Goal: Task Accomplishment & Management: Manage account settings

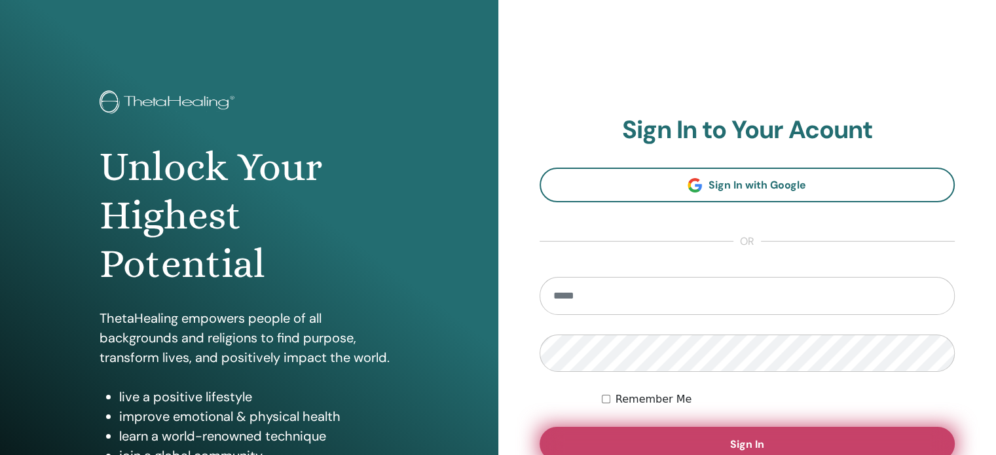
type input "**********"
drag, startPoint x: 765, startPoint y: 439, endPoint x: 768, endPoint y: 432, distance: 8.3
click at [765, 439] on button "Sign In" at bounding box center [748, 444] width 416 height 34
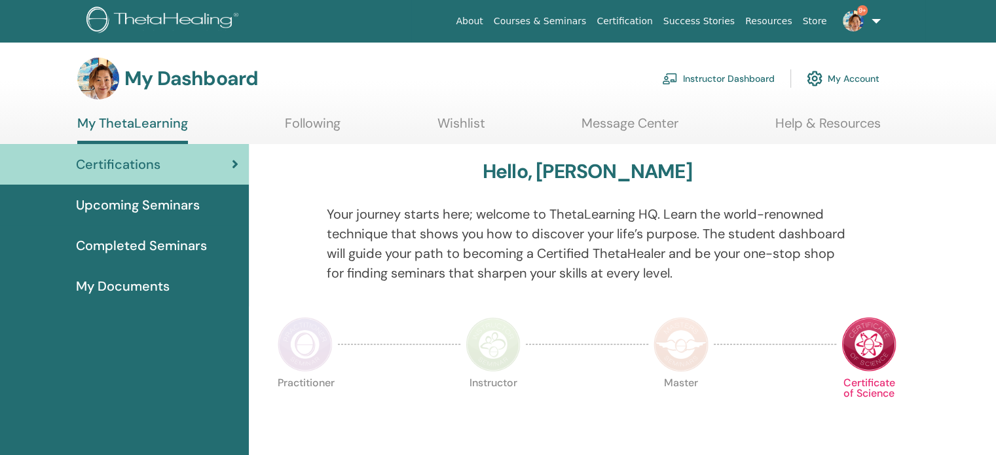
click at [715, 81] on link "Instructor Dashboard" at bounding box center [718, 78] width 113 height 29
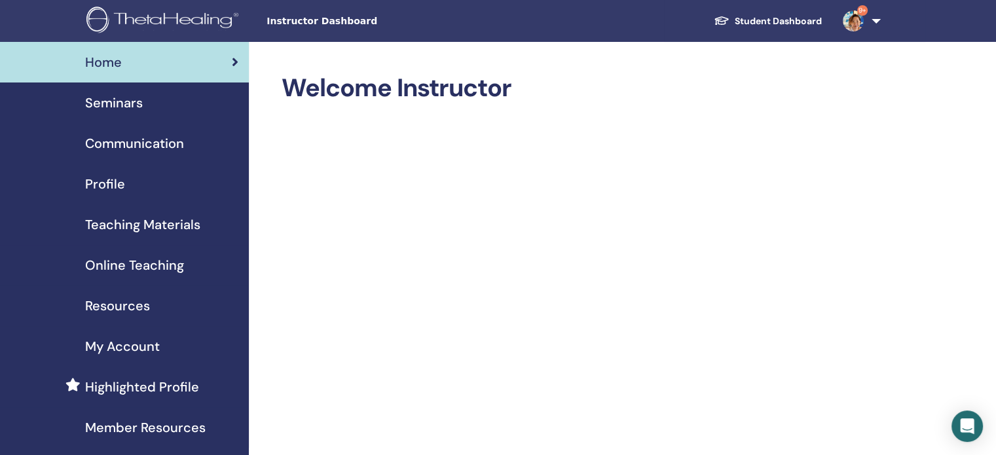
click at [130, 109] on span "Seminars" at bounding box center [114, 103] width 58 height 20
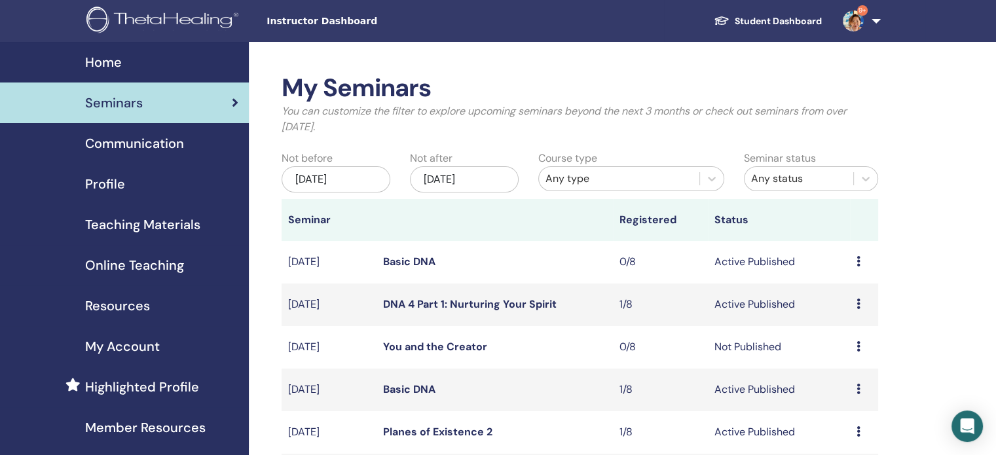
click at [659, 182] on div "Any type" at bounding box center [619, 179] width 147 height 16
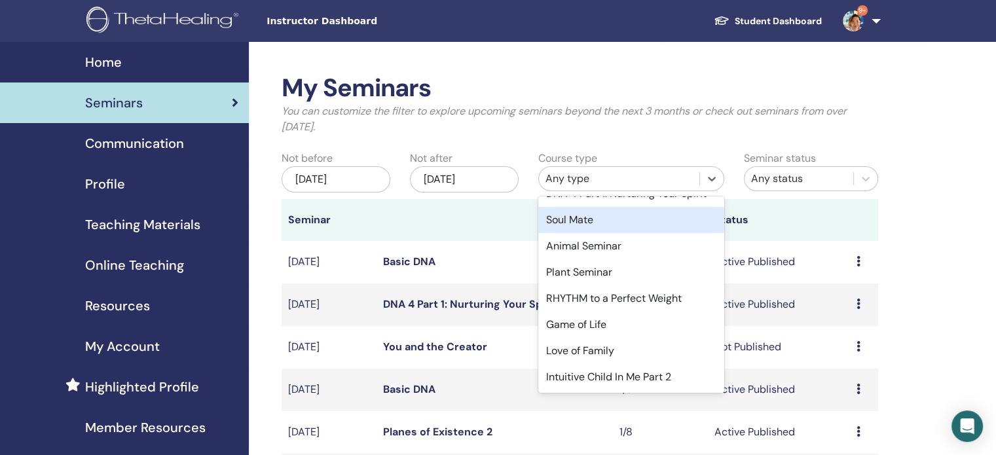
scroll to position [547, 0]
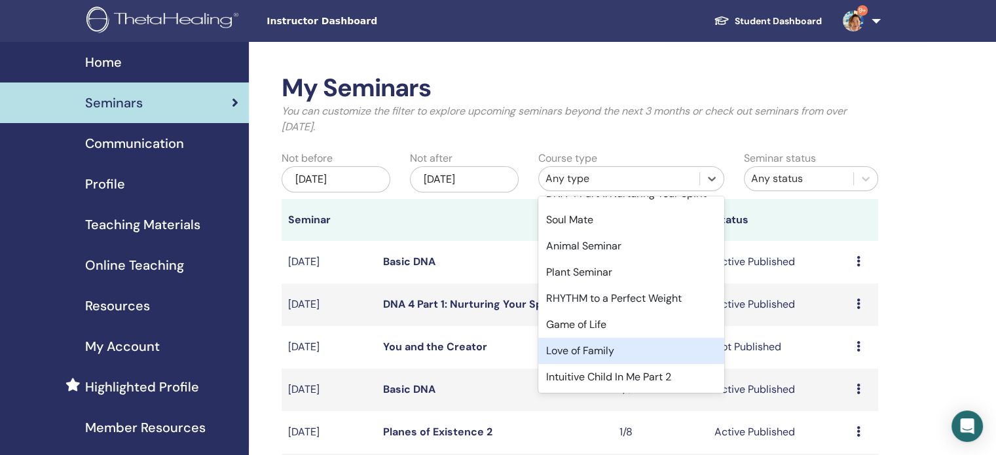
click at [639, 350] on div "Love of Family" at bounding box center [631, 351] width 186 height 26
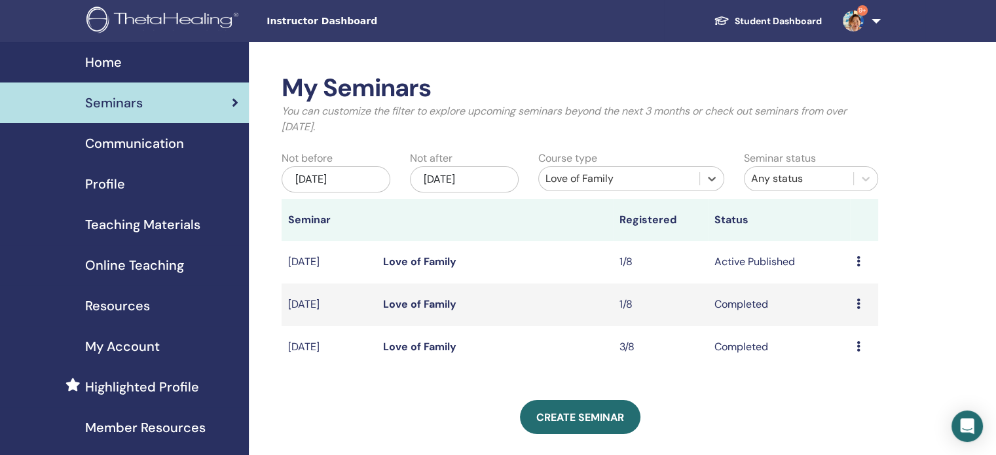
click at [398, 349] on link "Love of Family" at bounding box center [419, 347] width 73 height 14
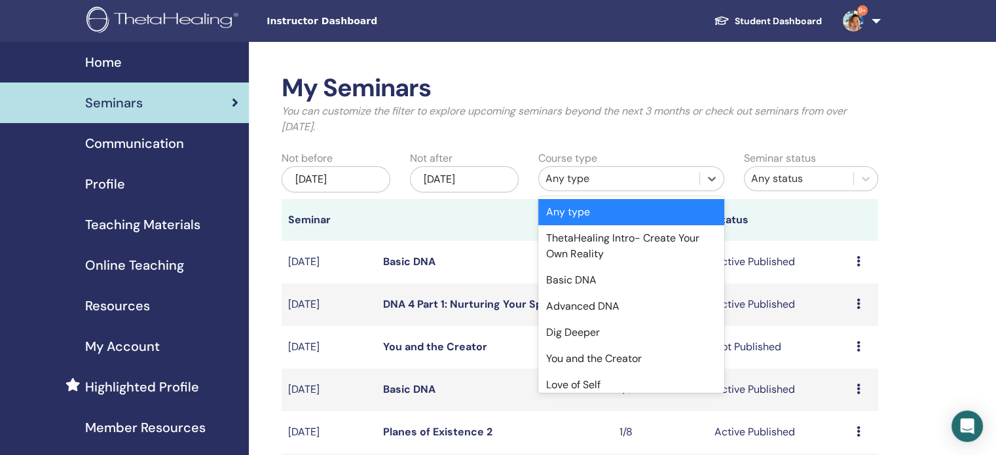
click at [671, 183] on div "Any type" at bounding box center [619, 179] width 147 height 16
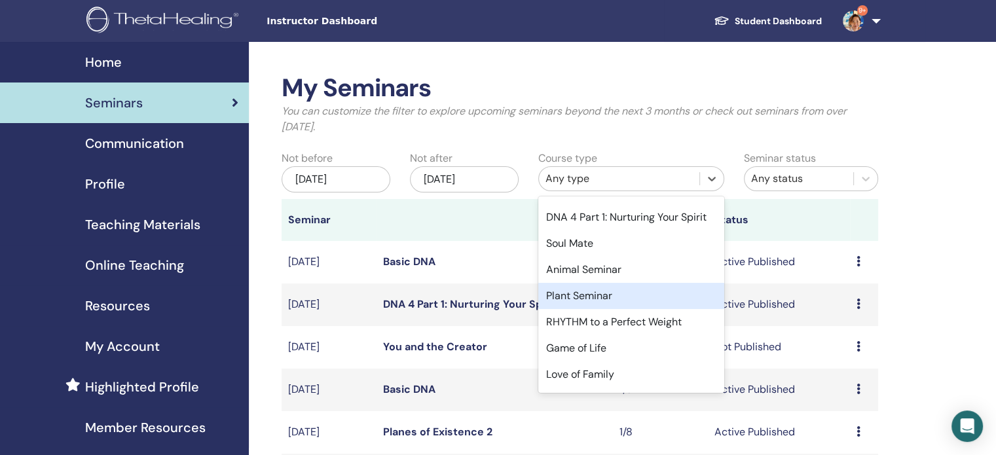
scroll to position [547, 0]
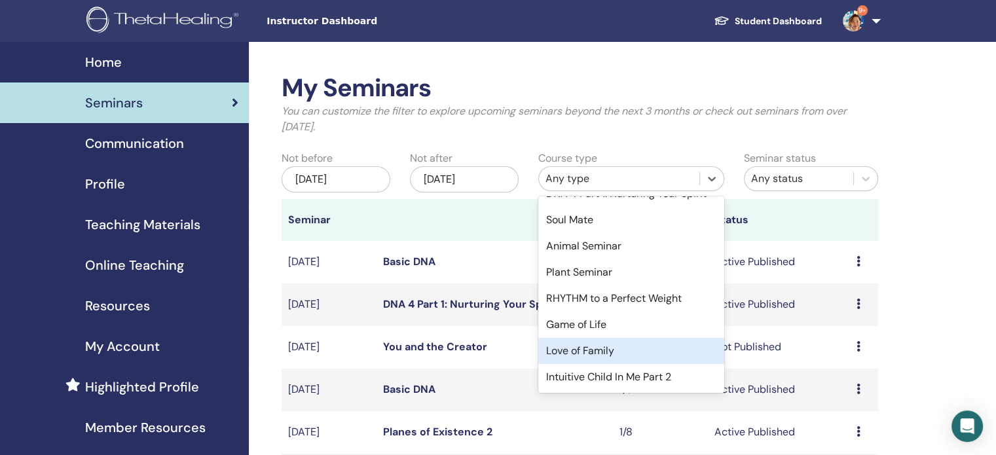
click at [646, 349] on div "Love of Family" at bounding box center [631, 351] width 186 height 26
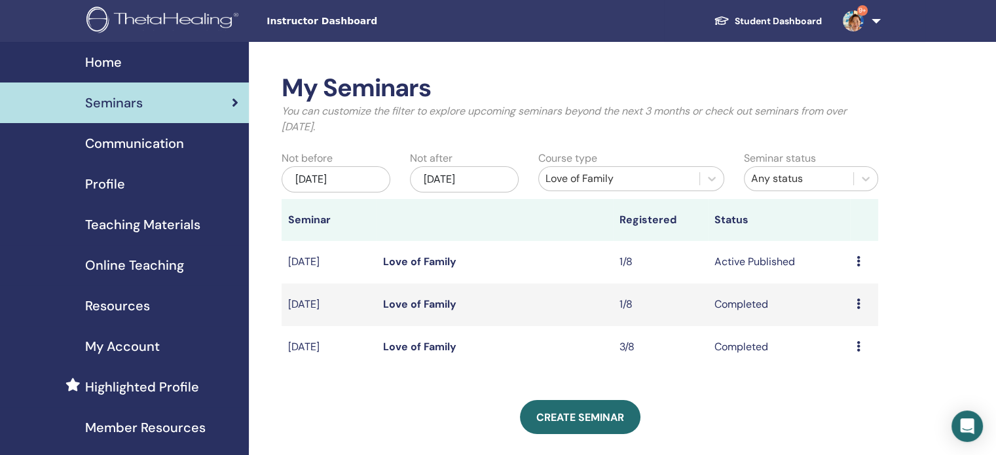
click at [420, 265] on link "Love of Family" at bounding box center [419, 262] width 73 height 14
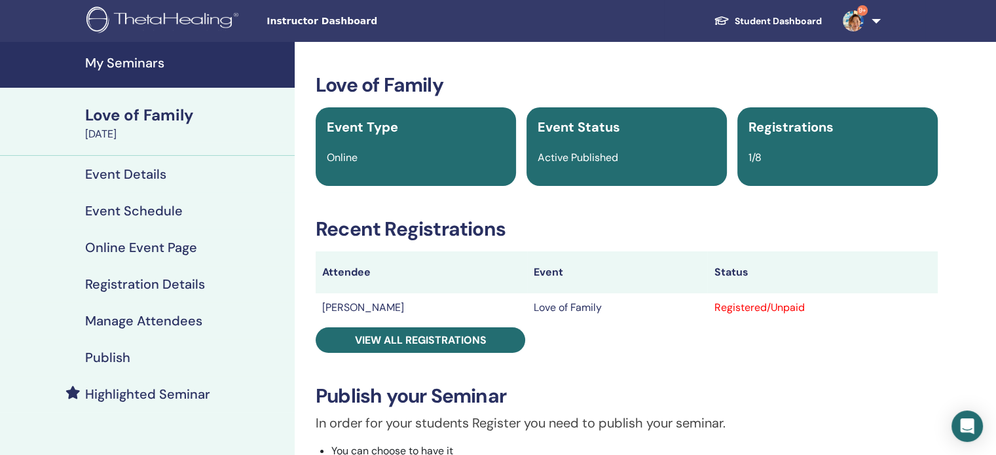
click at [173, 323] on h4 "Manage Attendees" at bounding box center [143, 321] width 117 height 16
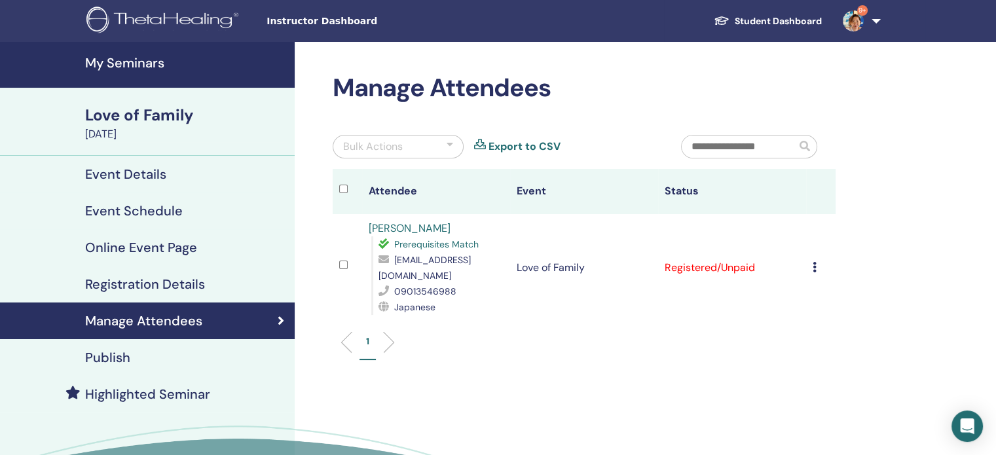
click at [113, 357] on h4 "Publish" at bounding box center [107, 358] width 45 height 16
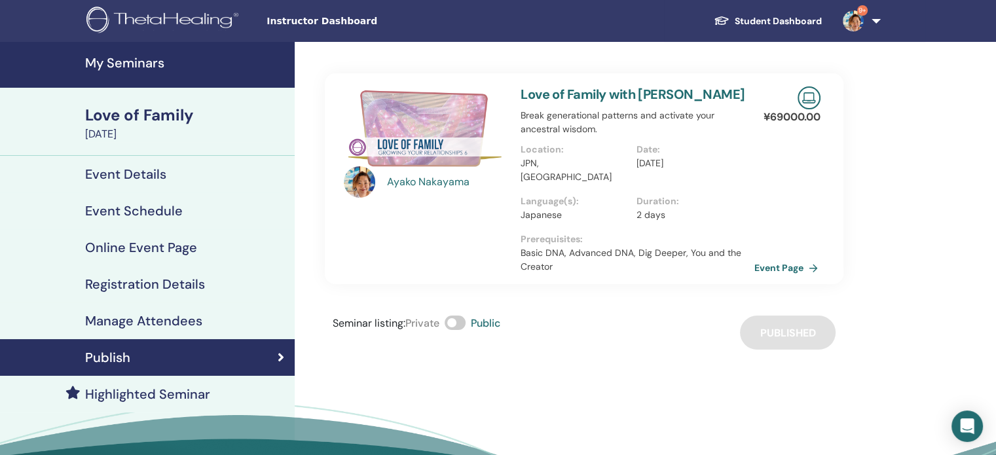
click at [796, 258] on link "Event Page" at bounding box center [788, 268] width 69 height 20
